Goal: Communication & Community: Answer question/provide support

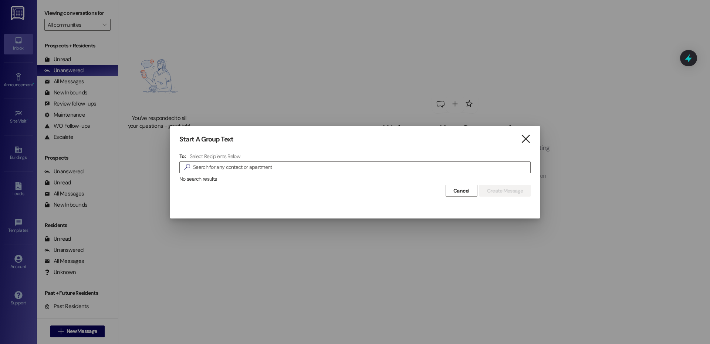
click at [523, 137] on icon "" at bounding box center [526, 139] width 10 height 8
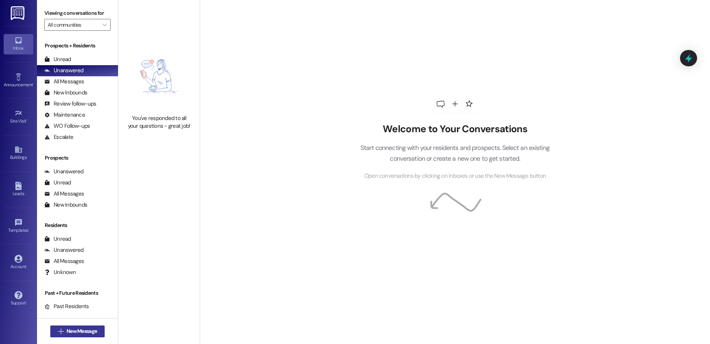
drag, startPoint x: 80, startPoint y: 339, endPoint x: 80, endPoint y: 334, distance: 5.2
click at [80, 339] on div " New Message" at bounding box center [77, 331] width 55 height 18
click at [80, 334] on span "New Message" at bounding box center [82, 331] width 30 height 8
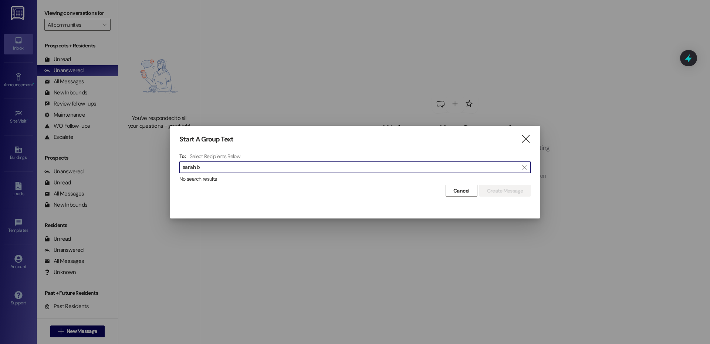
type input "sariah b"
drag, startPoint x: 210, startPoint y: 166, endPoint x: 151, endPoint y: 166, distance: 59.2
click at [151, 166] on div "Start A Group Text  To: Select Recipients Below  sariah b  No search results…" at bounding box center [355, 172] width 710 height 344
type input "saria"
click at [531, 140] on div "Start A Group Text  To: Select Recipients Below  saria  No search results Ca…" at bounding box center [355, 166] width 370 height 80
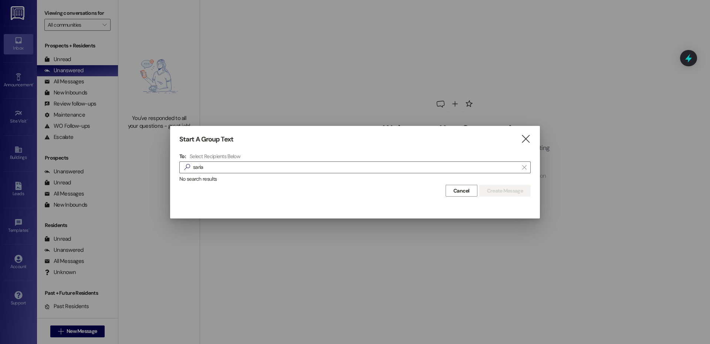
click at [519, 143] on div "Start A Group Text  To: Select Recipients Below  saria  No search results Ca…" at bounding box center [355, 166] width 370 height 80
drag, startPoint x: 518, startPoint y: 144, endPoint x: 526, endPoint y: 145, distance: 7.5
click at [520, 144] on div "Start A Group Text  To: Select Recipients Below  saria  No search results Ca…" at bounding box center [355, 166] width 370 height 80
click at [525, 138] on icon "" at bounding box center [526, 139] width 10 height 8
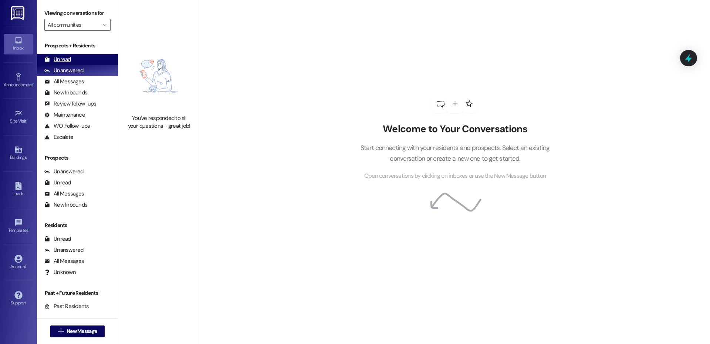
click at [82, 54] on div "Unread (0)" at bounding box center [77, 59] width 81 height 11
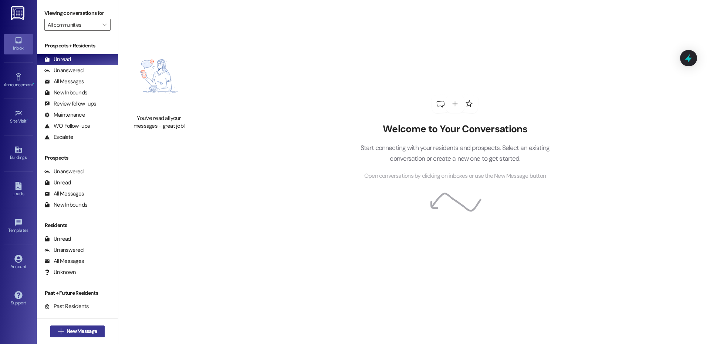
click at [69, 328] on span "New Message" at bounding box center [82, 331] width 30 height 8
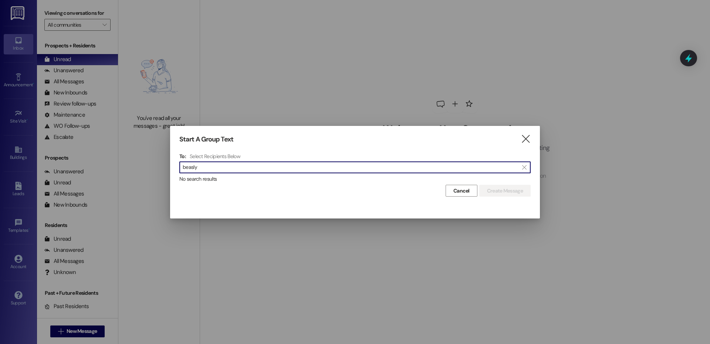
type input "beasly"
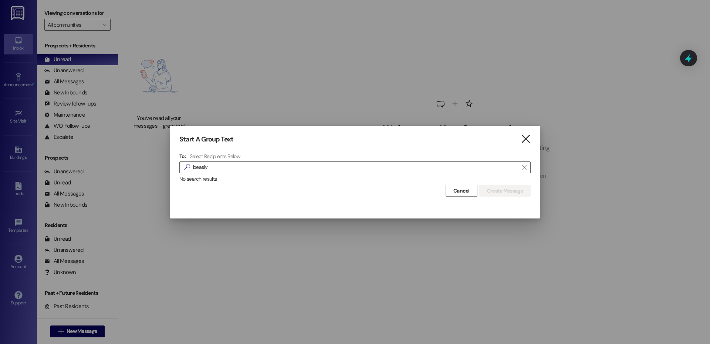
click at [529, 143] on icon "" at bounding box center [526, 139] width 10 height 8
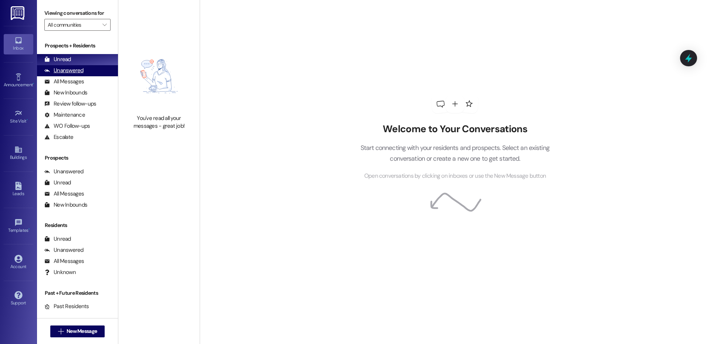
click at [84, 72] on div "Unanswered (0)" at bounding box center [77, 70] width 81 height 11
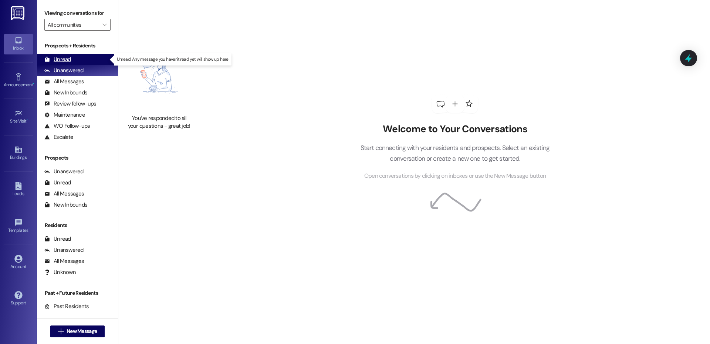
click at [83, 59] on div "Unread (0)" at bounding box center [77, 59] width 81 height 11
